Goal: Information Seeking & Learning: Find specific fact

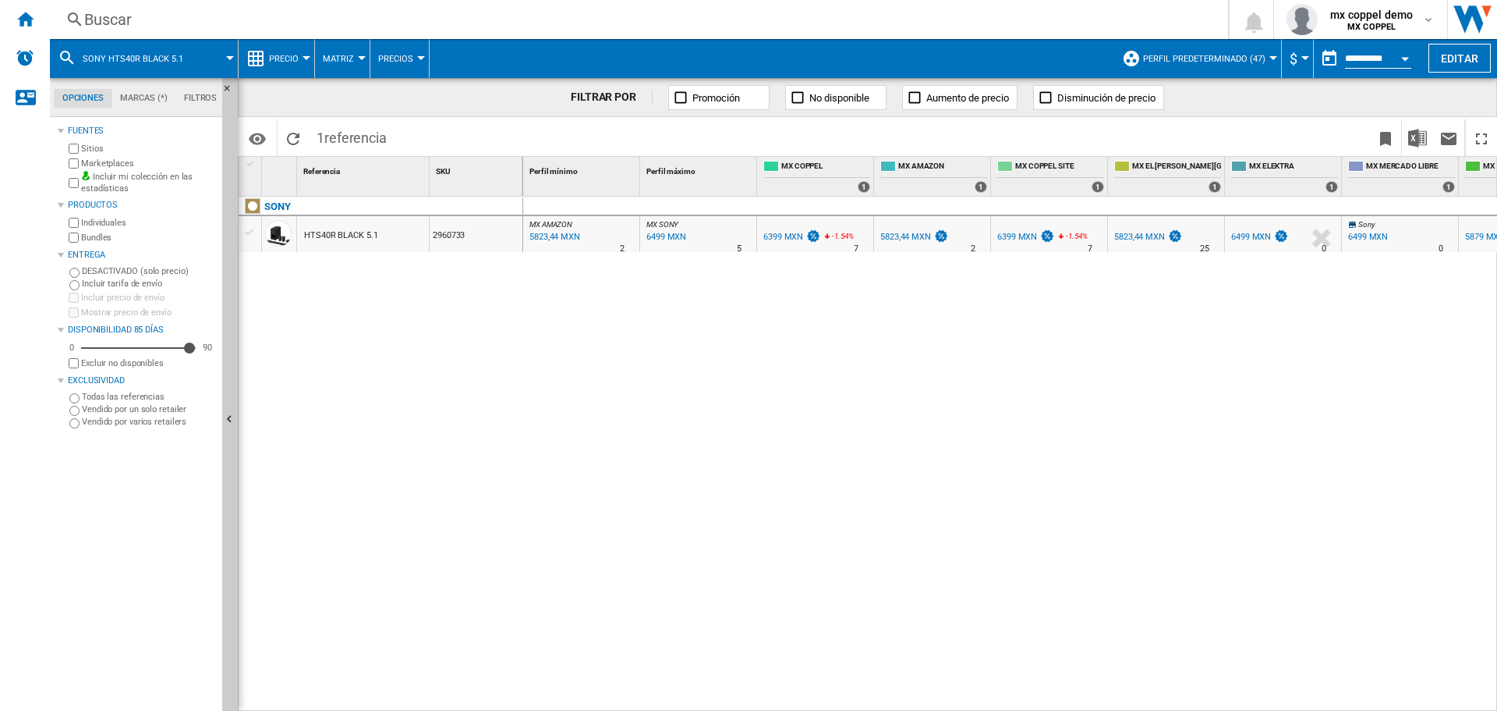
scroll to position [0, 298]
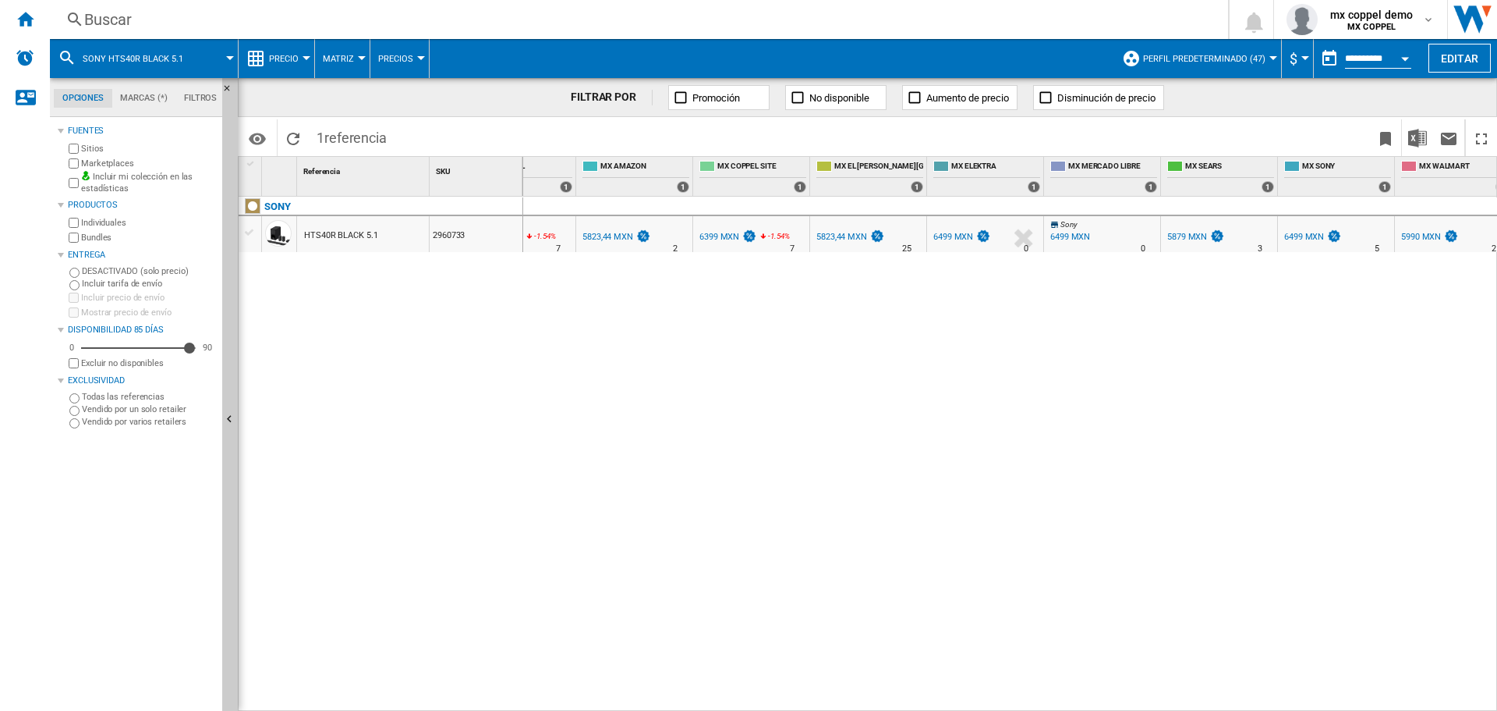
click at [226, 25] on div "Buscar" at bounding box center [636, 20] width 1104 height 22
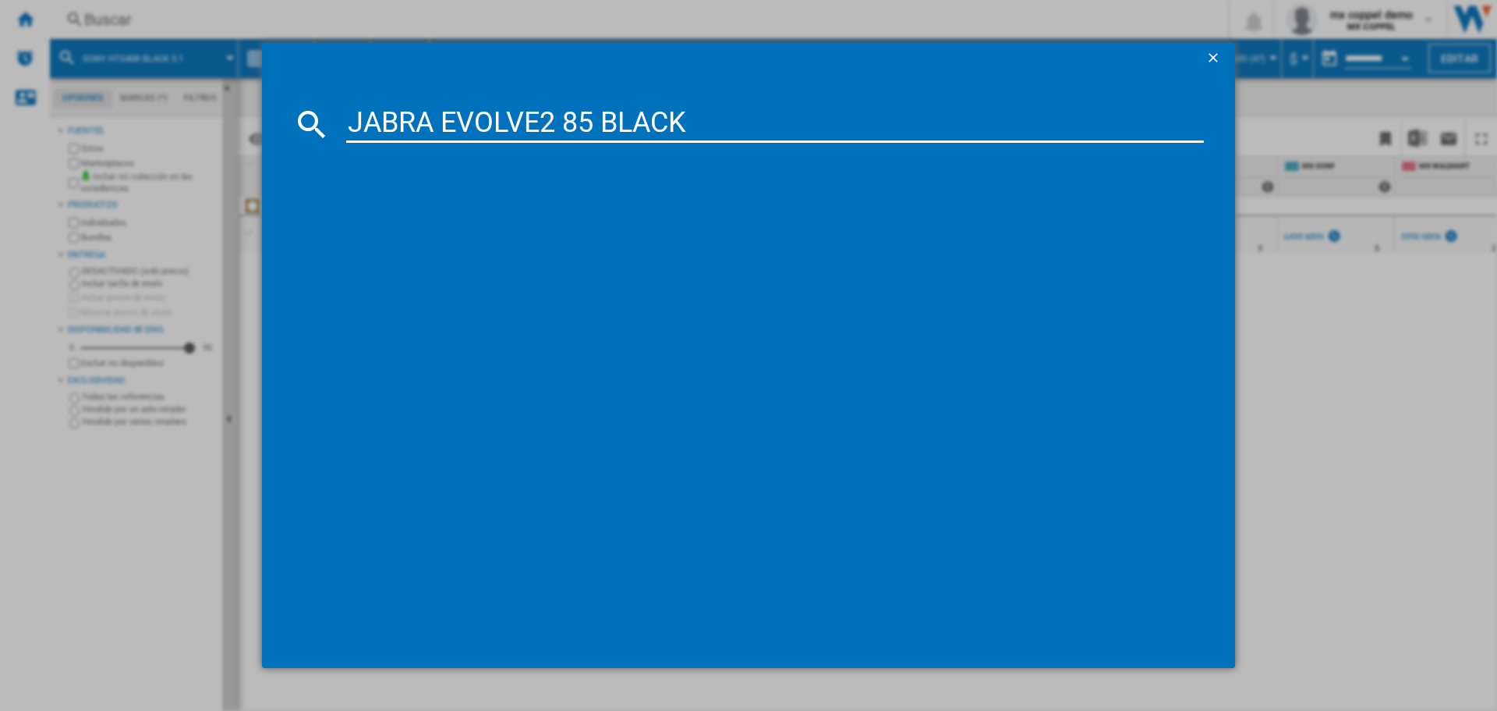
type input "JABRA EVOLVE2 85 BLACK"
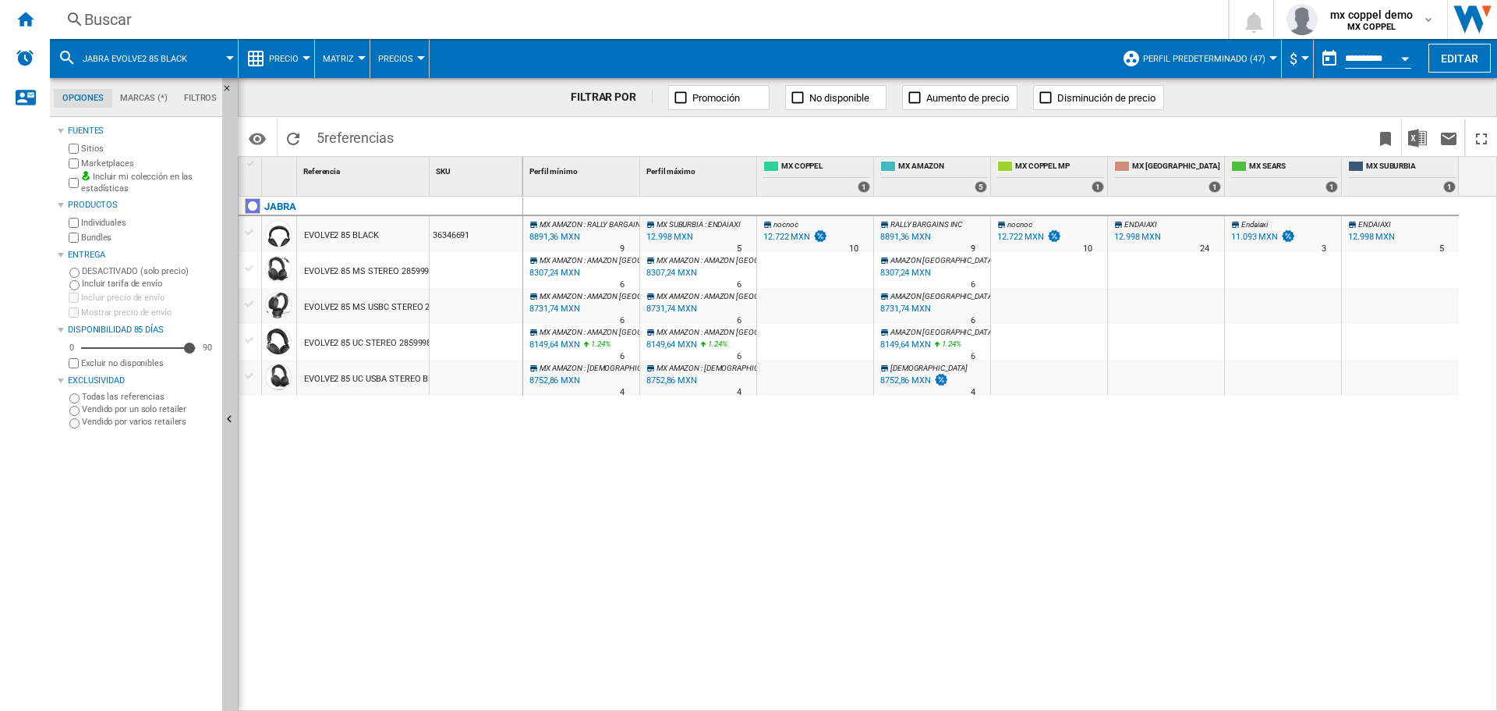
click at [282, 22] on div "Buscar" at bounding box center [636, 20] width 1104 height 22
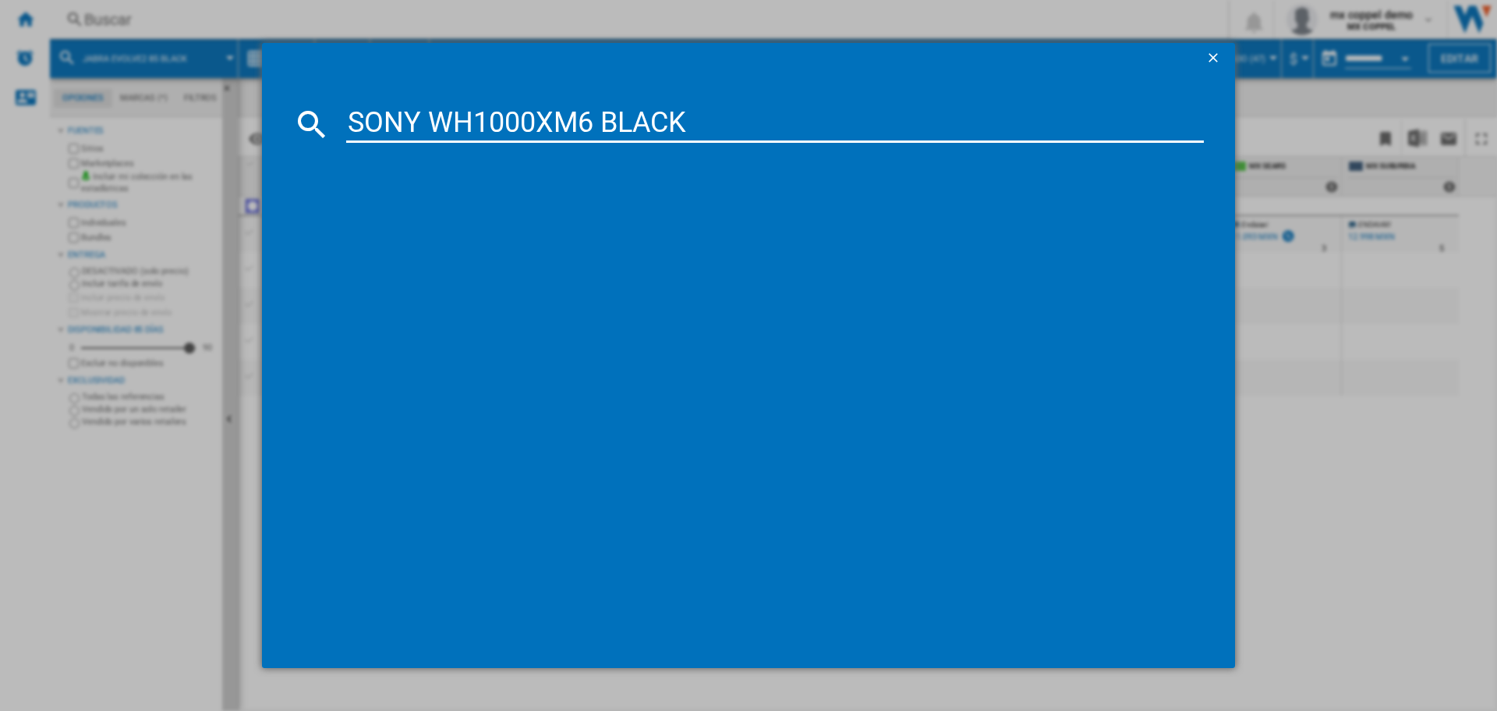
type input "SONY WH1000XM6 BLACK"
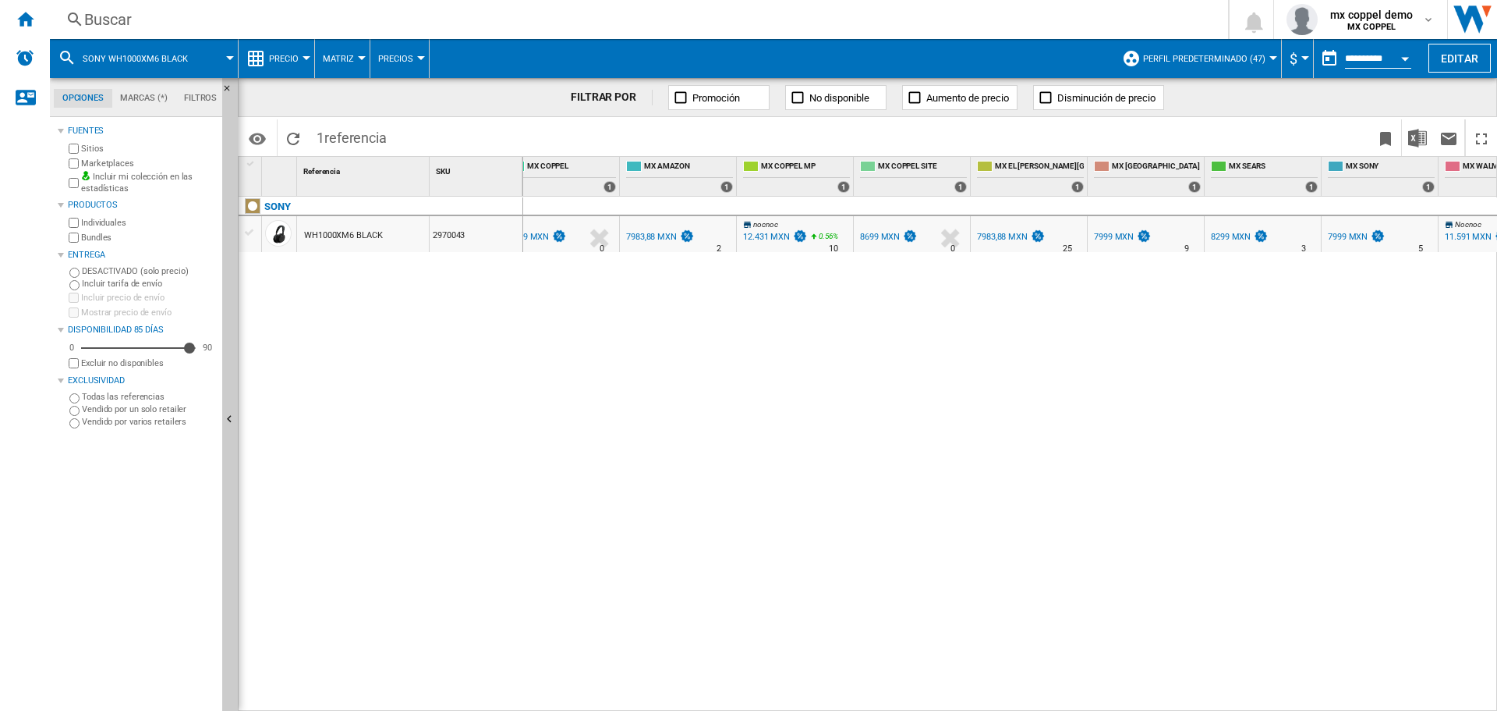
scroll to position [0, 272]
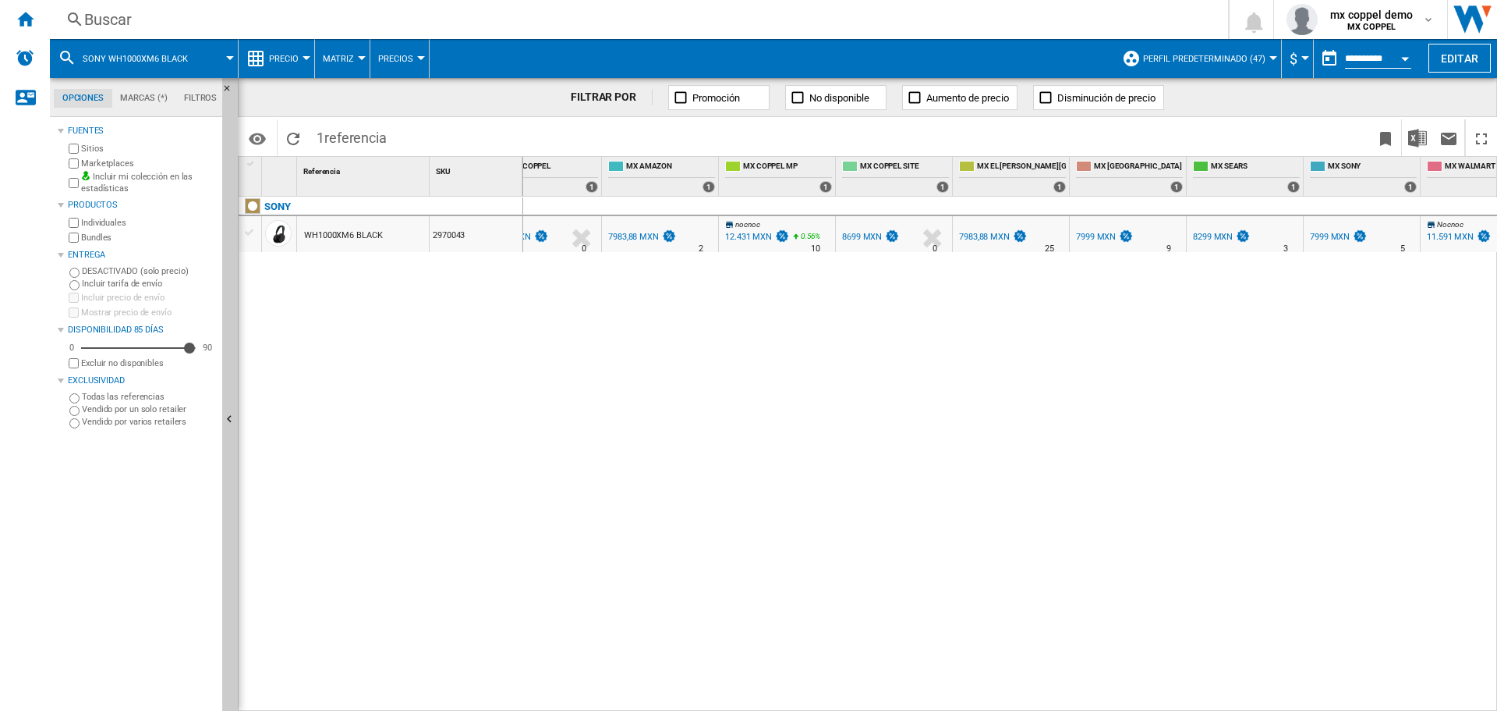
click at [221, 29] on div "Buscar" at bounding box center [636, 20] width 1104 height 22
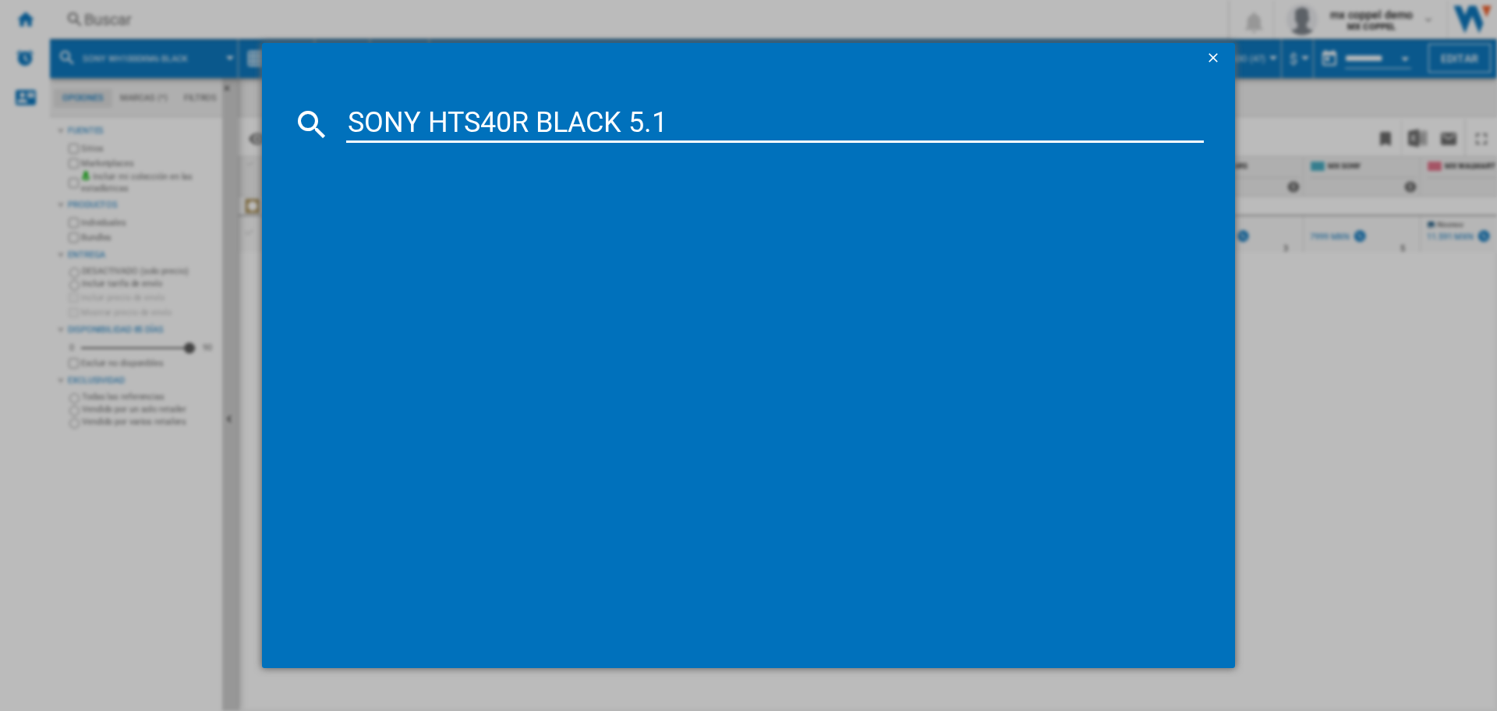
type input "SONY HTS40R BLACK 5.1"
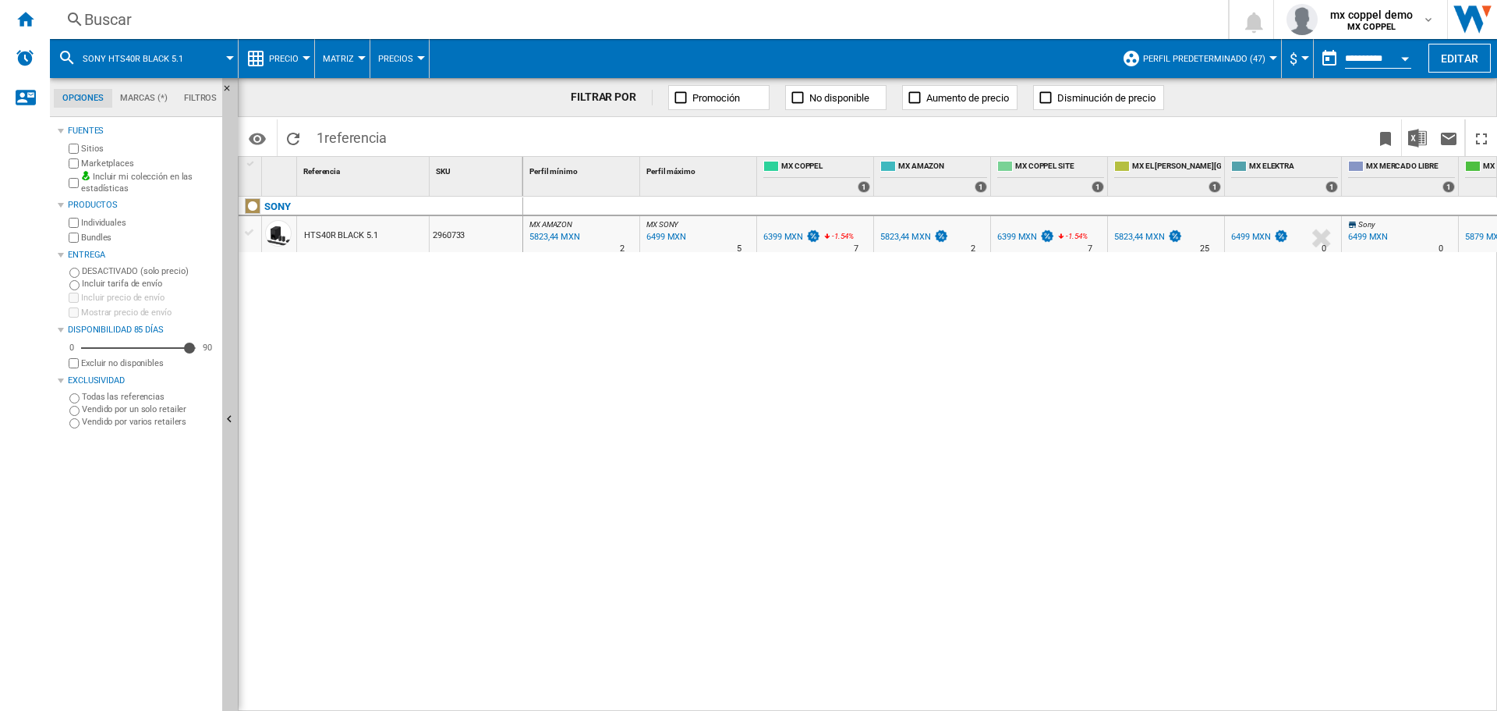
scroll to position [0, 429]
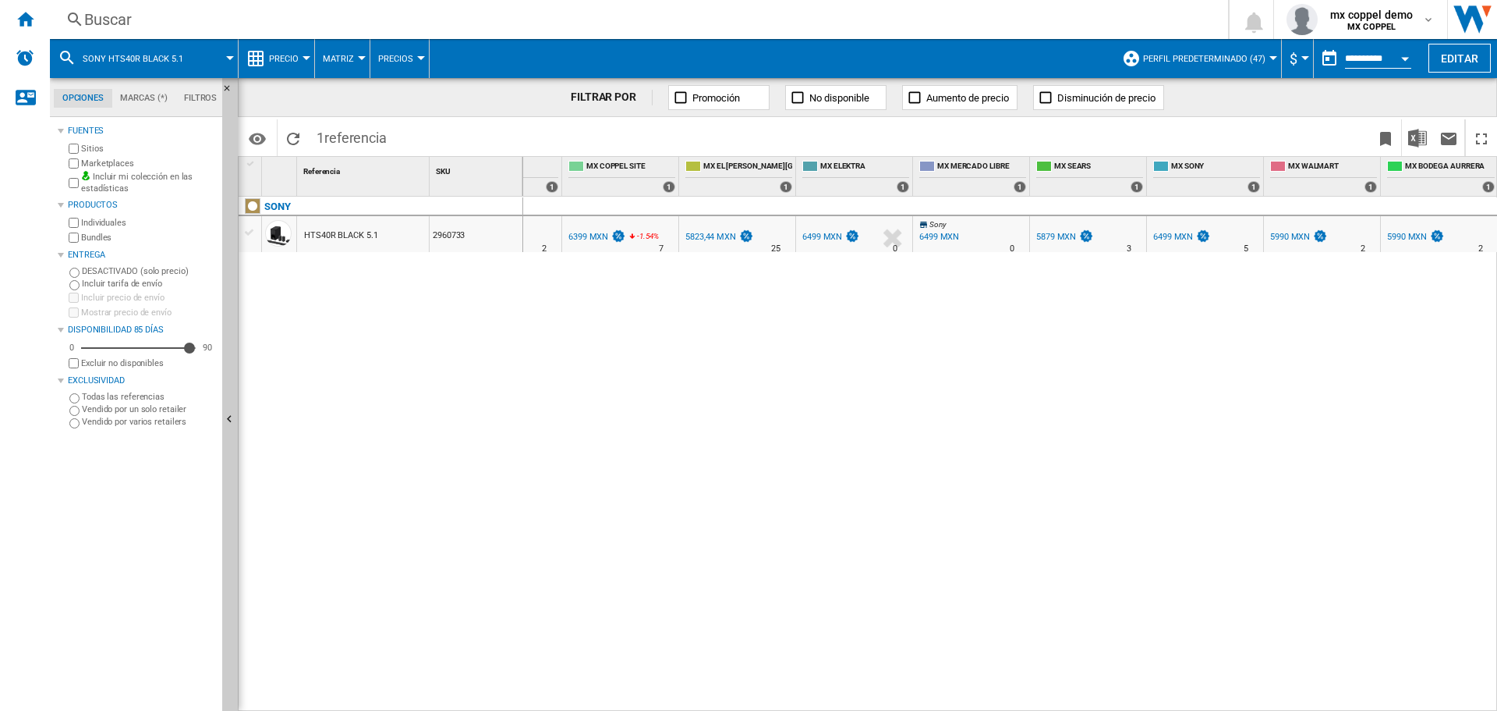
click at [278, 22] on div "Buscar" at bounding box center [636, 20] width 1104 height 22
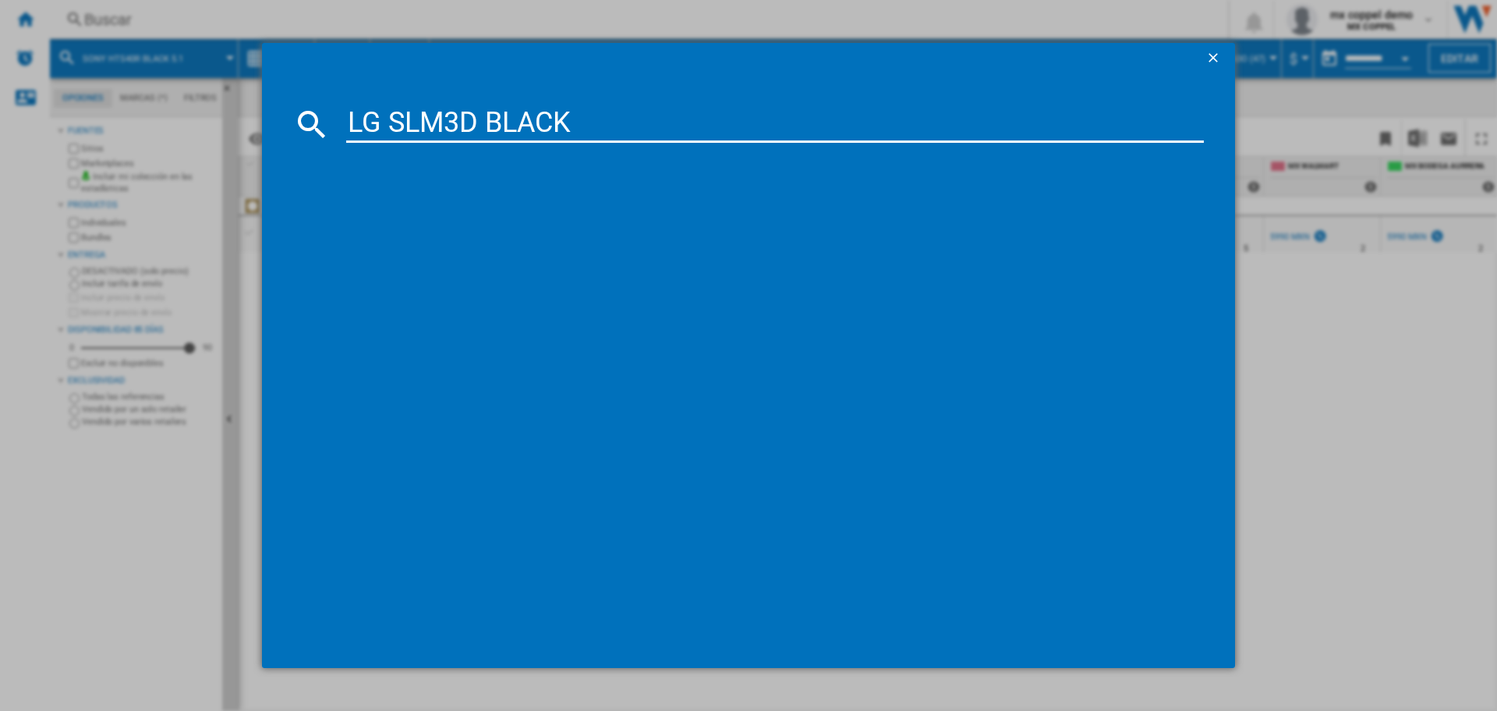
type input "LG SLM3D BLACK"
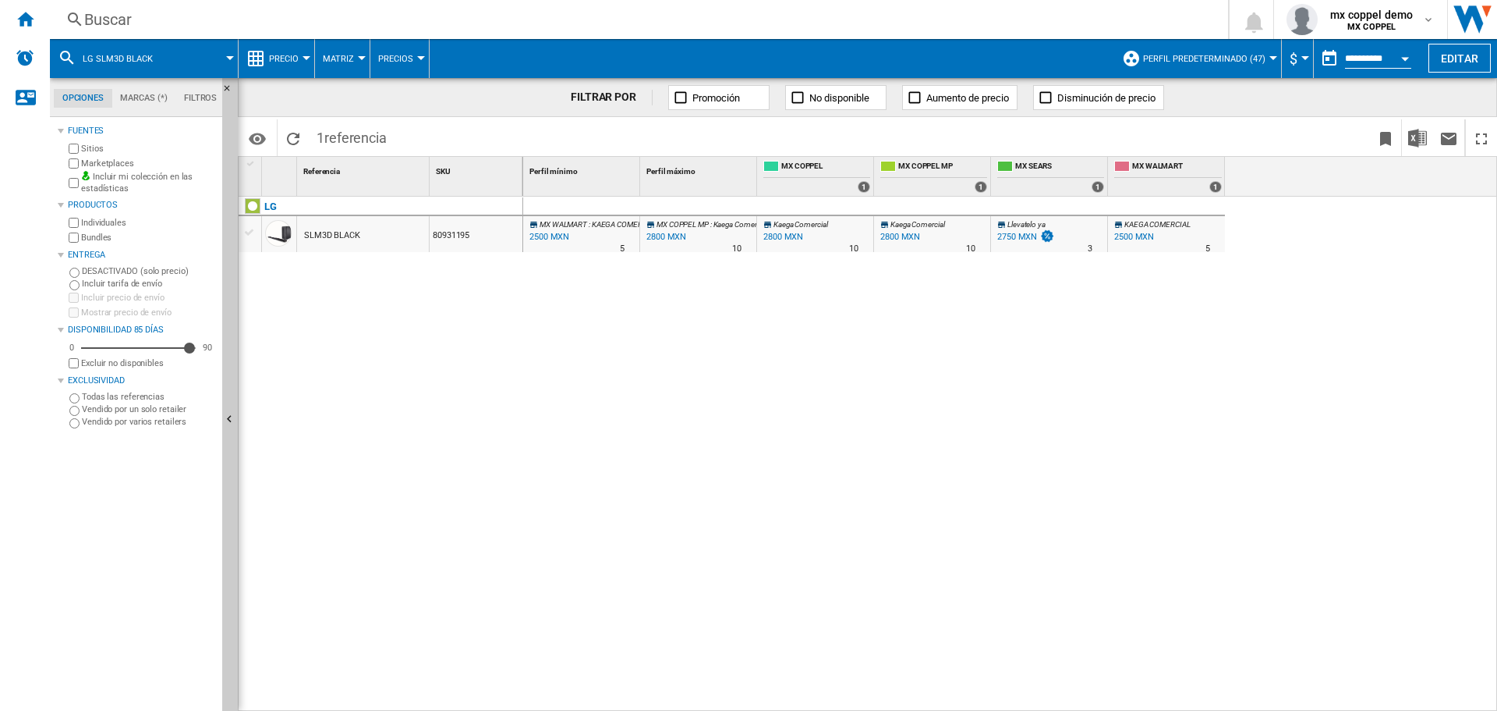
click at [383, 24] on div "Buscar" at bounding box center [636, 20] width 1104 height 22
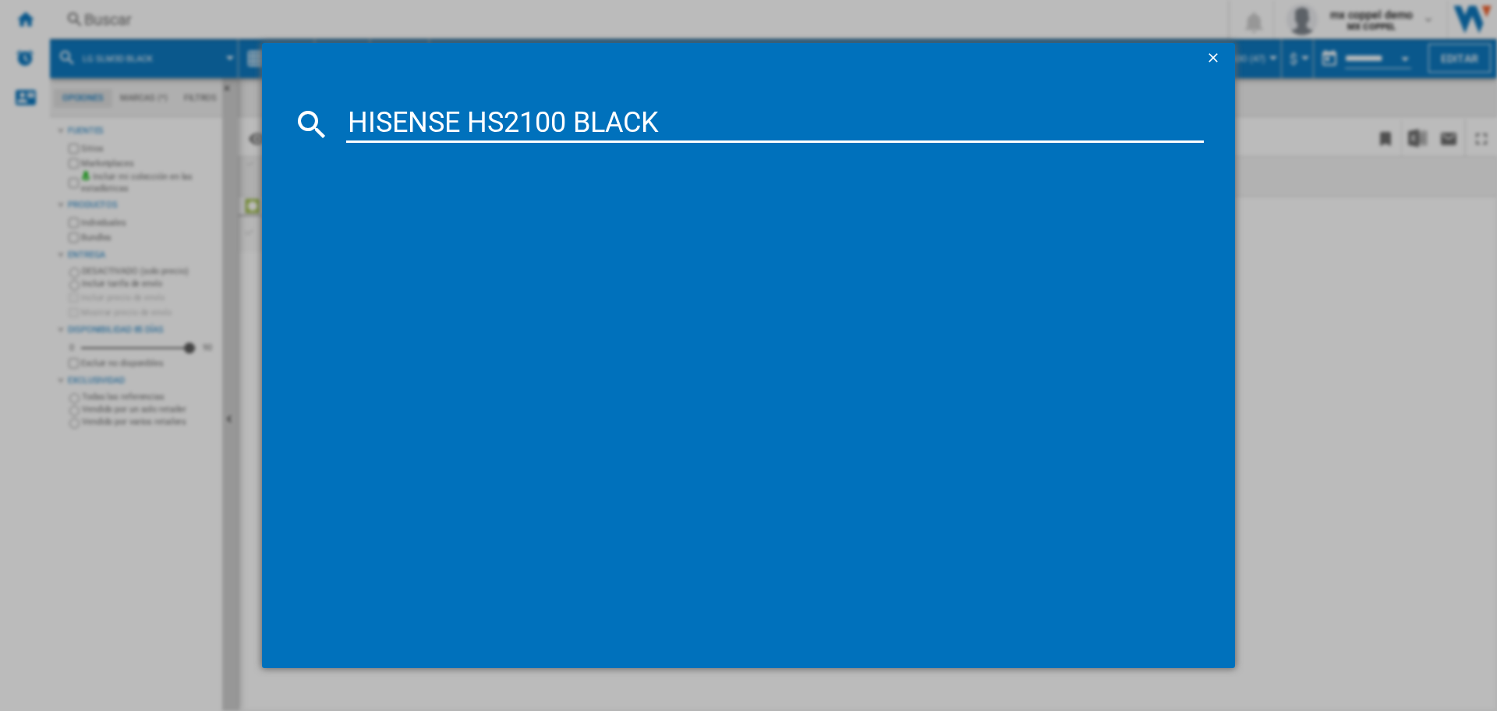
type input "HISENSE HS2100 BLACK"
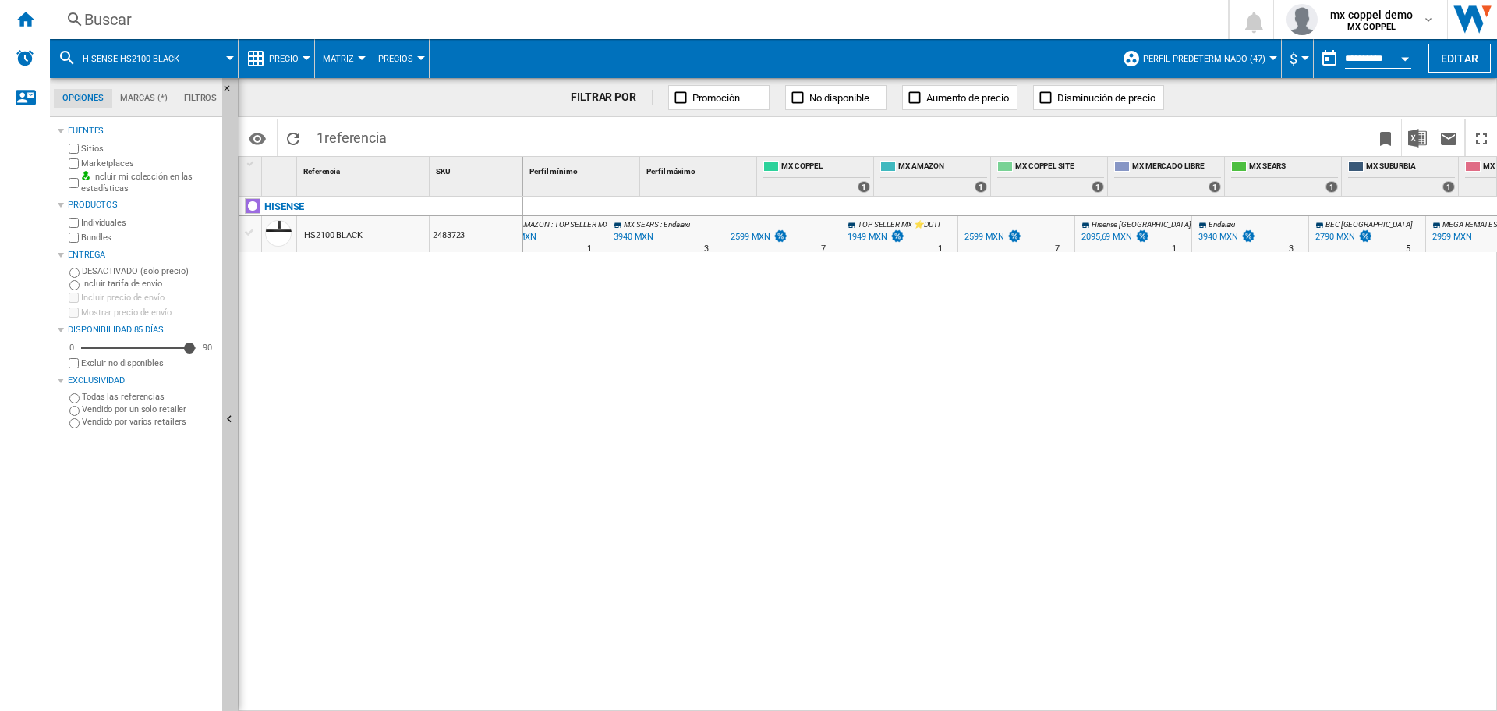
scroll to position [0, 33]
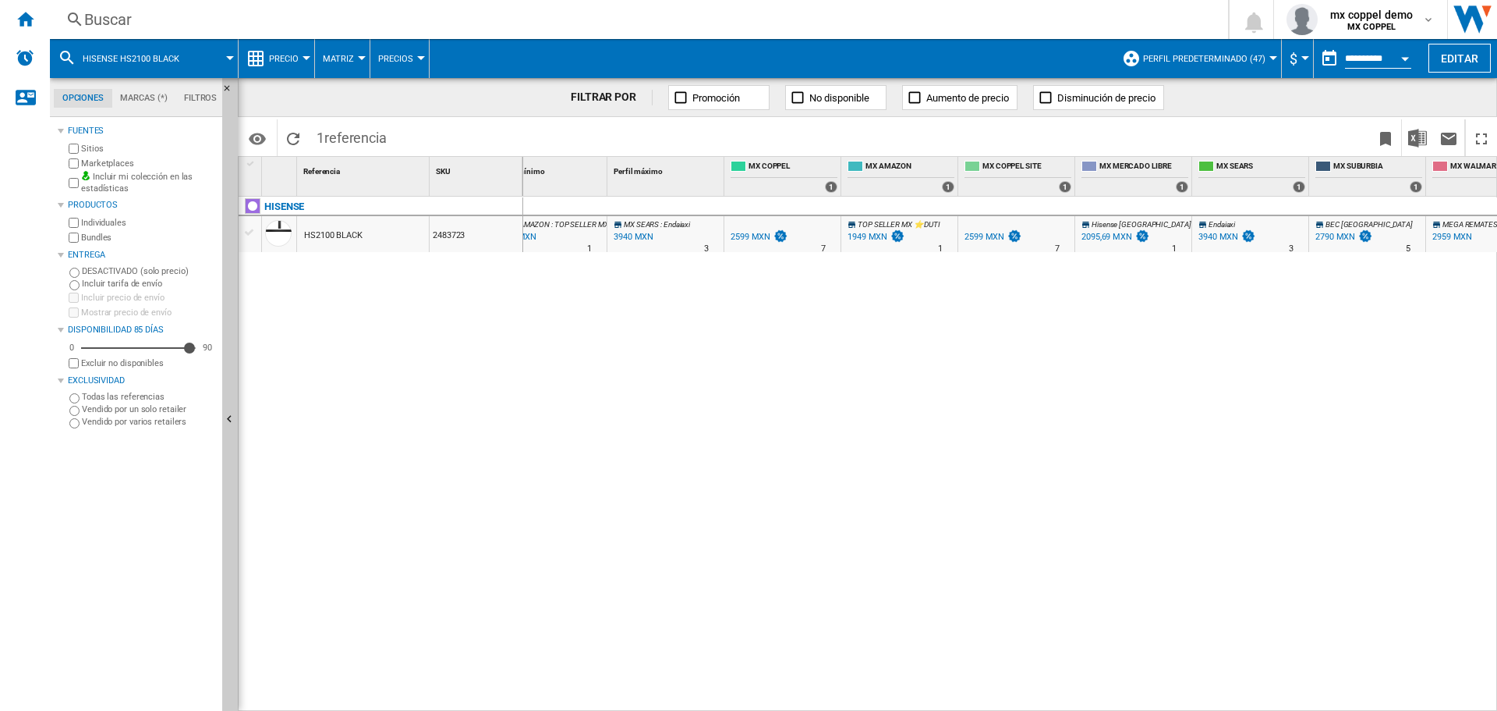
click at [173, 18] on div "Buscar" at bounding box center [636, 20] width 1104 height 22
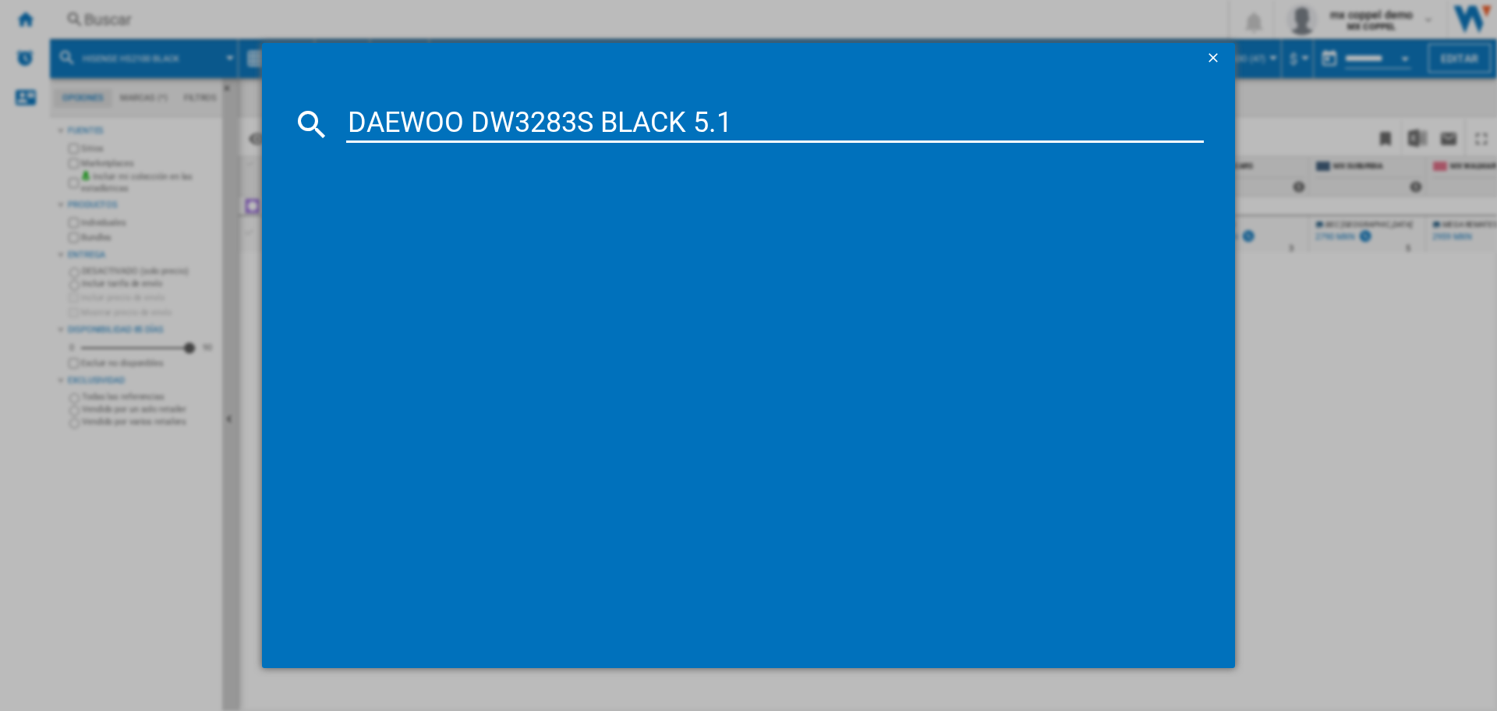
type input "DAEWOO DW3283S BLACK 5.1"
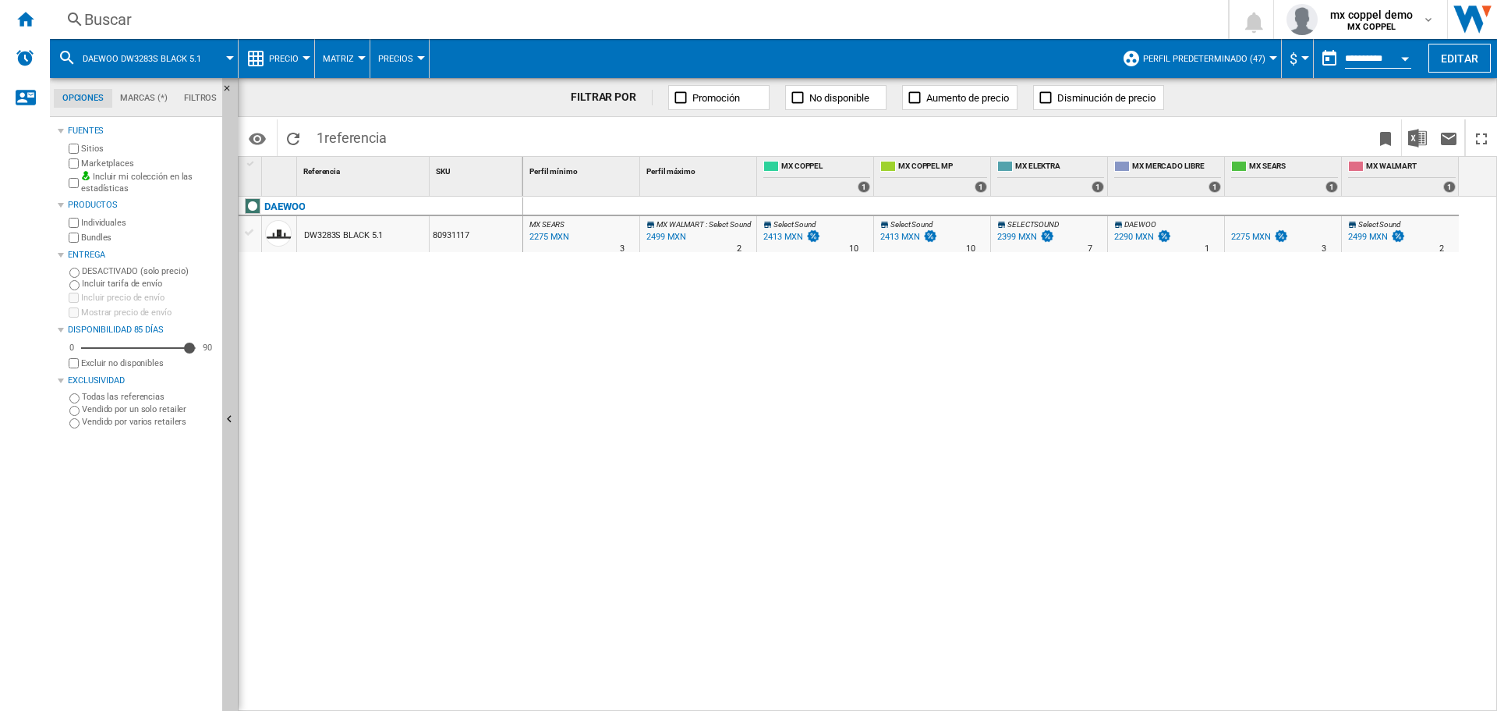
click at [342, 26] on div "Buscar" at bounding box center [636, 20] width 1104 height 22
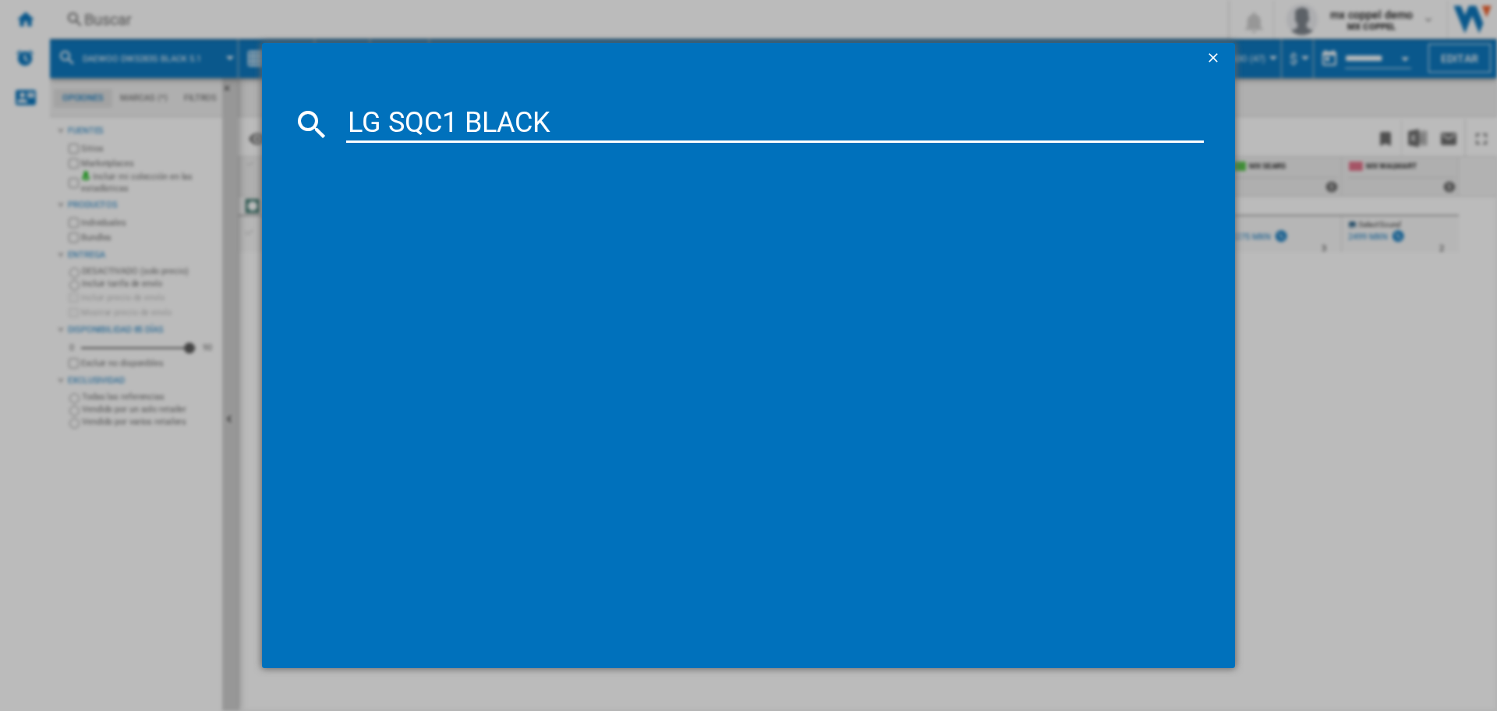
type input "LG SQC1 BLACK"
